Goal: Register for event/course

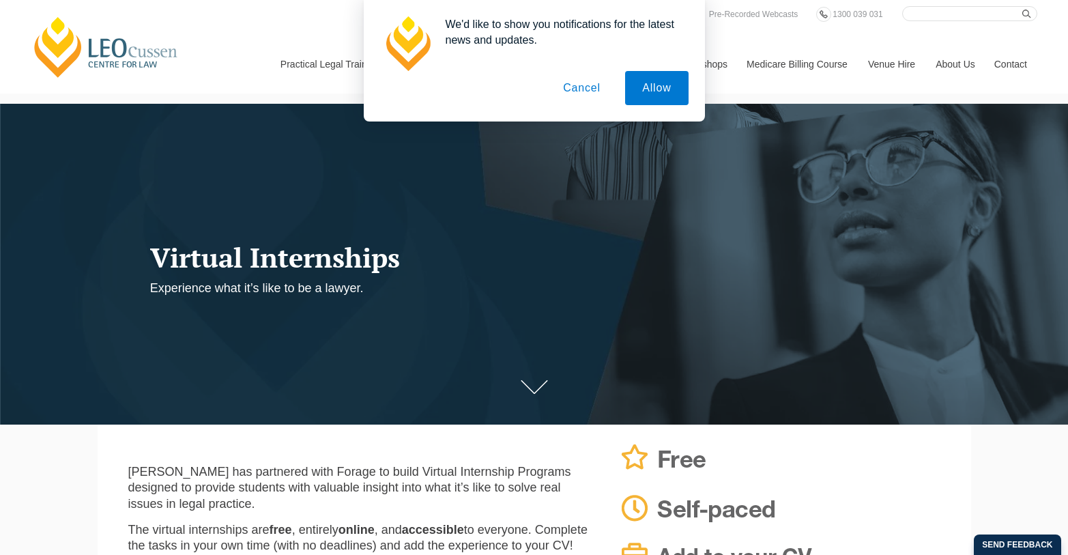
click at [592, 86] on button "Cancel" at bounding box center [582, 88] width 72 height 34
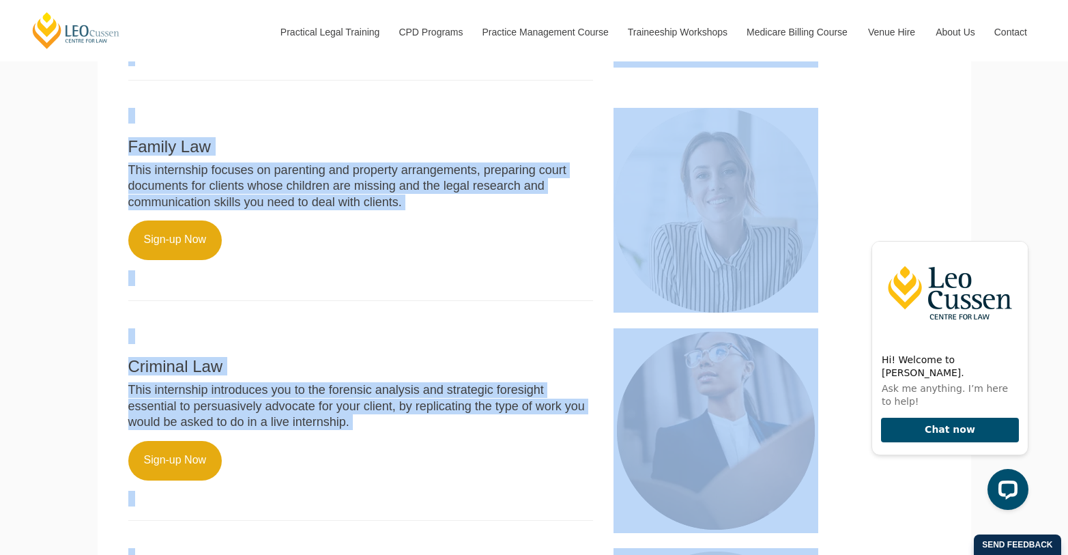
scroll to position [991, 0]
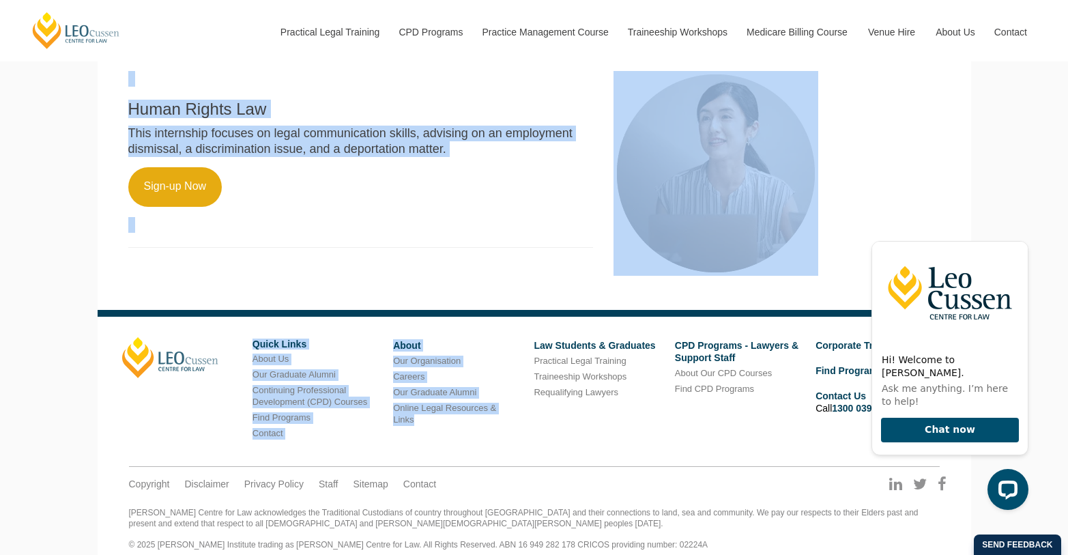
drag, startPoint x: 130, startPoint y: 294, endPoint x: 465, endPoint y: 408, distance: 353.3
click at [465, 408] on div "Leo Cussen has partnered with Forage to build Virtual Internship Programs desig…" at bounding box center [535, 2] width 874 height 1138
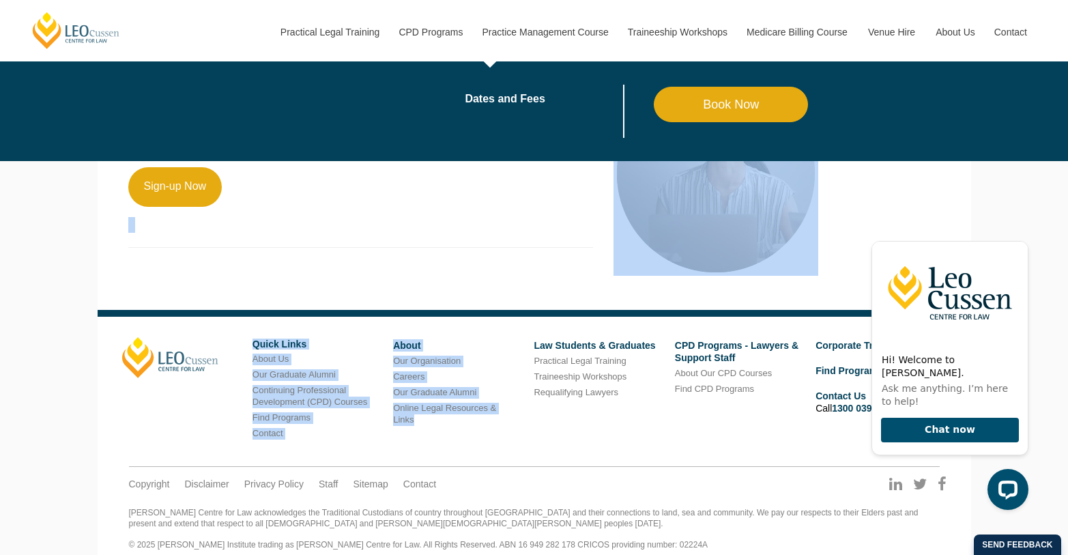
copy div "Leo Cussen has partnered with Forage to build Virtual Internship Programs desig…"
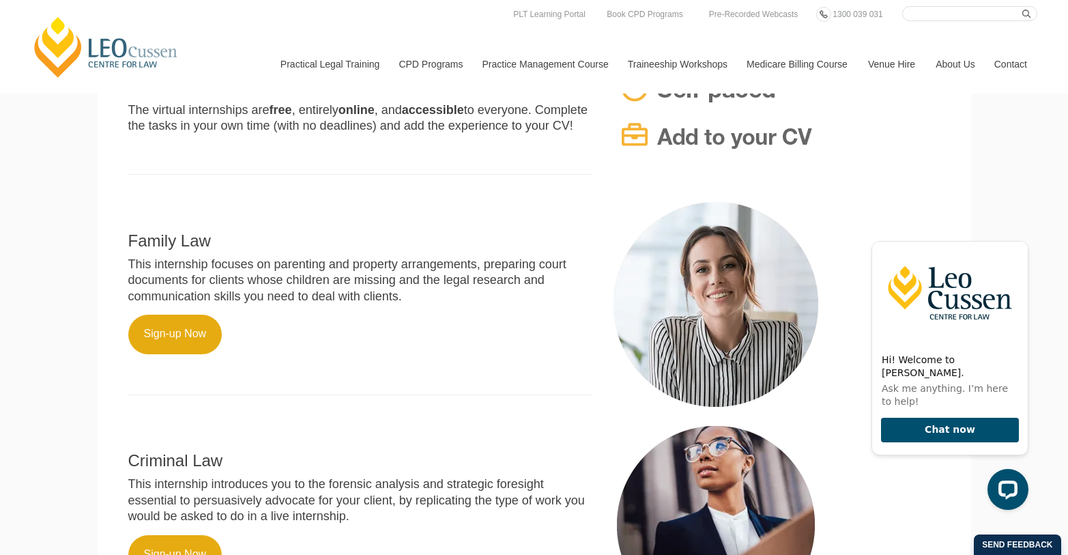
click at [362, 326] on p "Sign-up Now" at bounding box center [360, 335] width 465 height 40
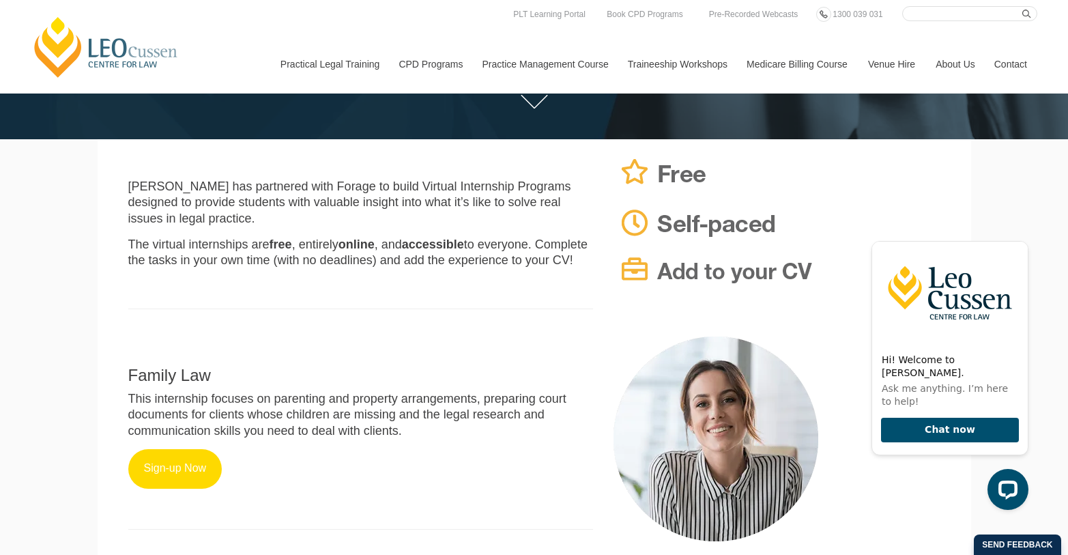
click at [195, 453] on link "Sign-up Now" at bounding box center [175, 469] width 94 height 40
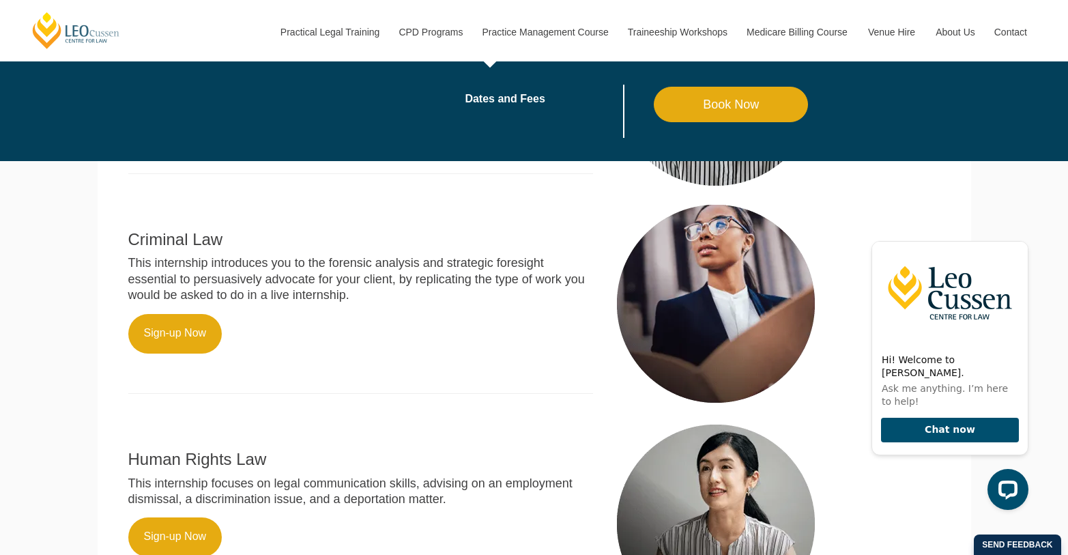
scroll to position [642, 0]
